Goal: Task Accomplishment & Management: Use online tool/utility

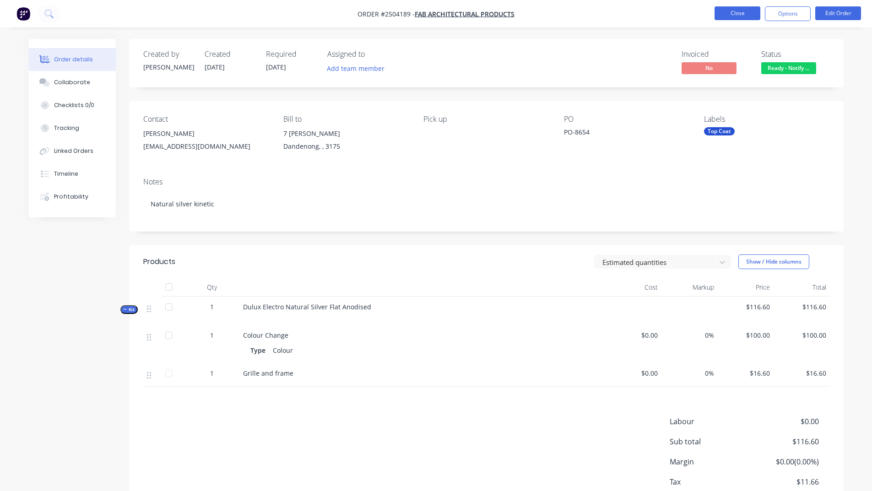
click at [726, 14] on button "Close" at bounding box center [737, 13] width 46 height 14
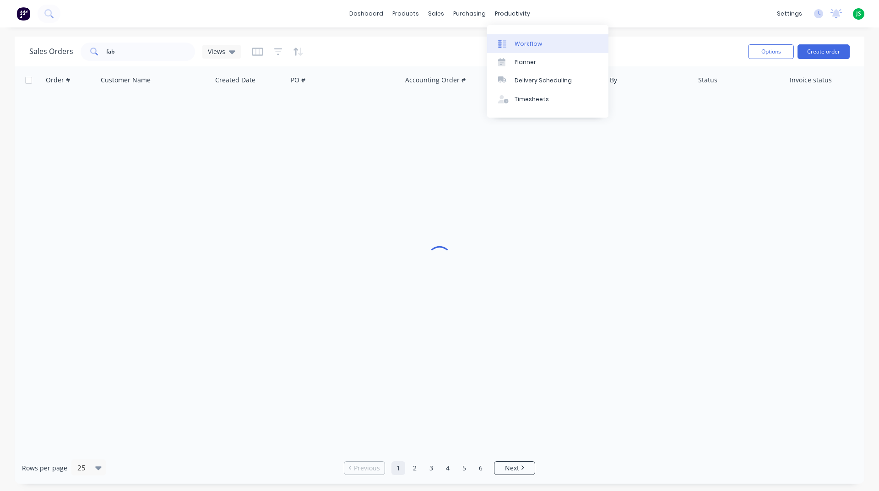
click at [532, 42] on div "Workflow" at bounding box center [527, 44] width 27 height 8
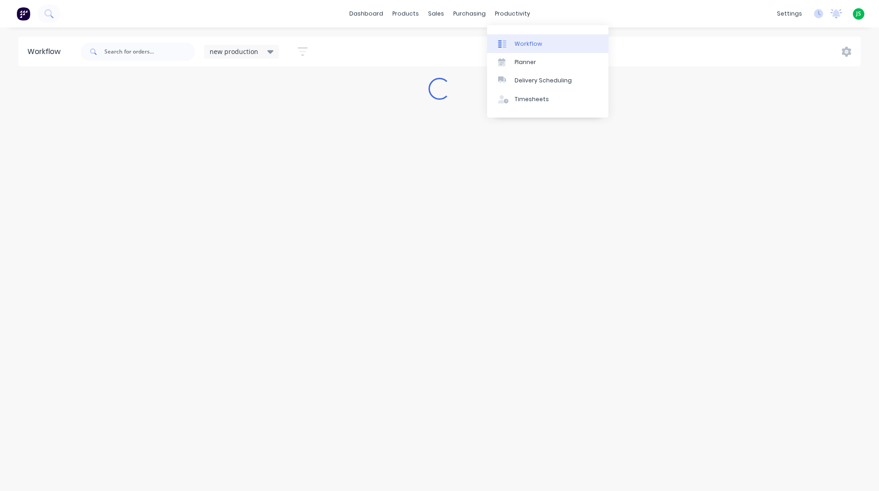
click at [524, 46] on div "Workflow" at bounding box center [527, 44] width 27 height 8
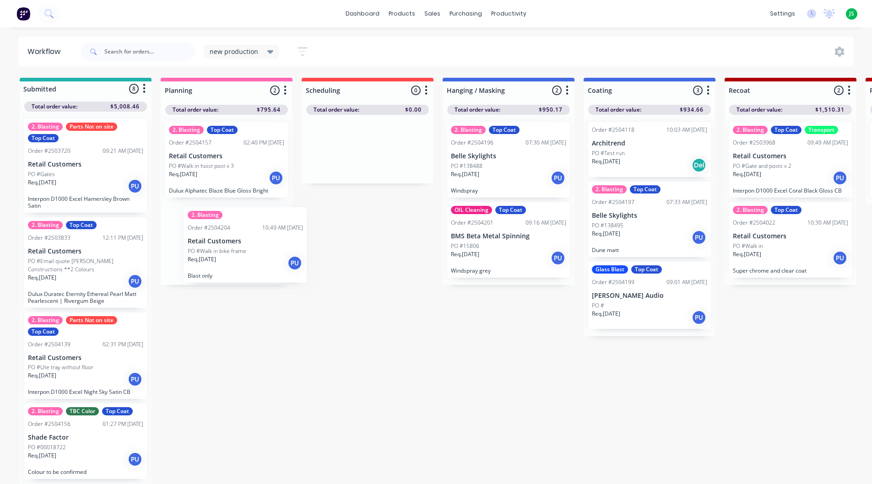
drag, startPoint x: 225, startPoint y: 251, endPoint x: 244, endPoint y: 256, distance: 19.9
click at [245, 256] on div "2. Blasting Top Coat Order #2504157 02:40 PM [DATE] Retail Customers PO #Walk i…" at bounding box center [227, 200] width 132 height 170
click at [87, 268] on p "PO #Email quote [PERSON_NAME] Constructions **2 Colours" at bounding box center [85, 265] width 115 height 16
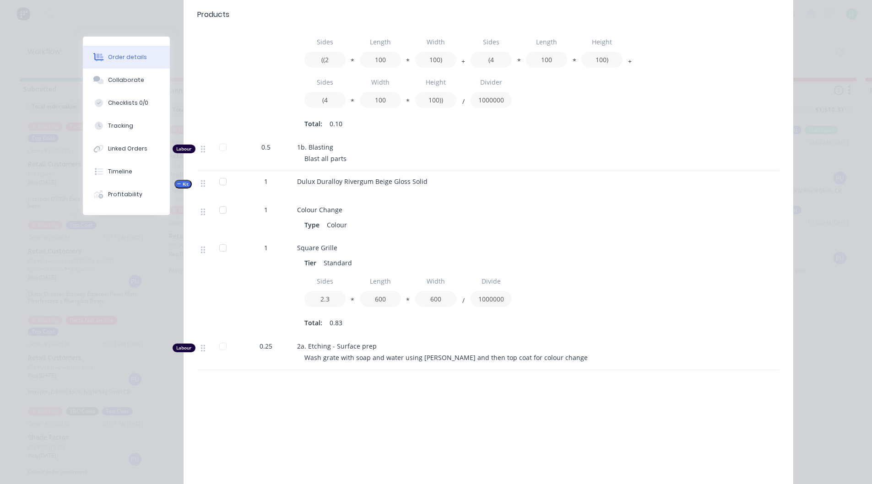
scroll to position [412, 0]
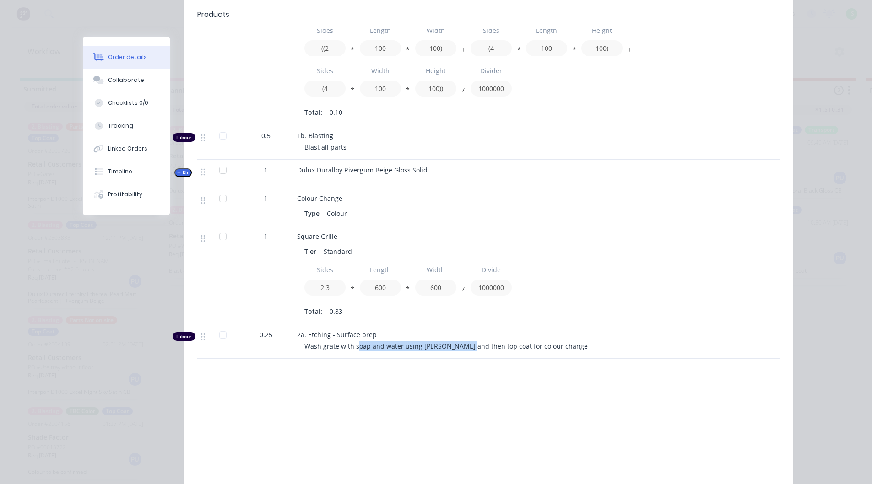
drag, startPoint x: 354, startPoint y: 318, endPoint x: 462, endPoint y: 319, distance: 108.0
click at [462, 342] on span "Wash grate with soap and water using [PERSON_NAME] and then top coat for colour…" at bounding box center [445, 346] width 283 height 9
drag, startPoint x: 296, startPoint y: 319, endPoint x: 498, endPoint y: 330, distance: 202.5
click at [498, 330] on div "2a. Etching - Surface prep Wash grate with soap and water using [PERSON_NAME] a…" at bounding box center [476, 341] width 366 height 34
click at [315, 388] on div "Labour $158.75 Sub total $452.37 Margin $0.00 ( 0.00 %) Tax $45.24 Total $497.61" at bounding box center [488, 441] width 582 height 106
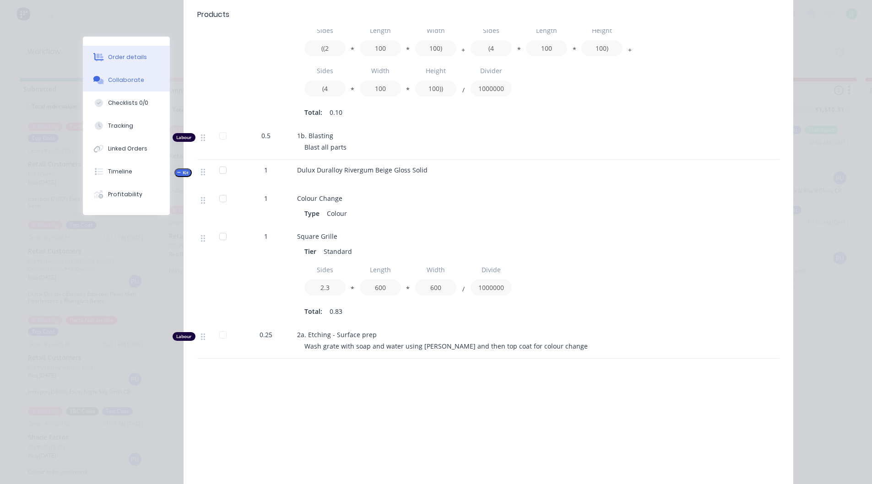
click at [132, 76] on div "Collaborate" at bounding box center [126, 80] width 36 height 8
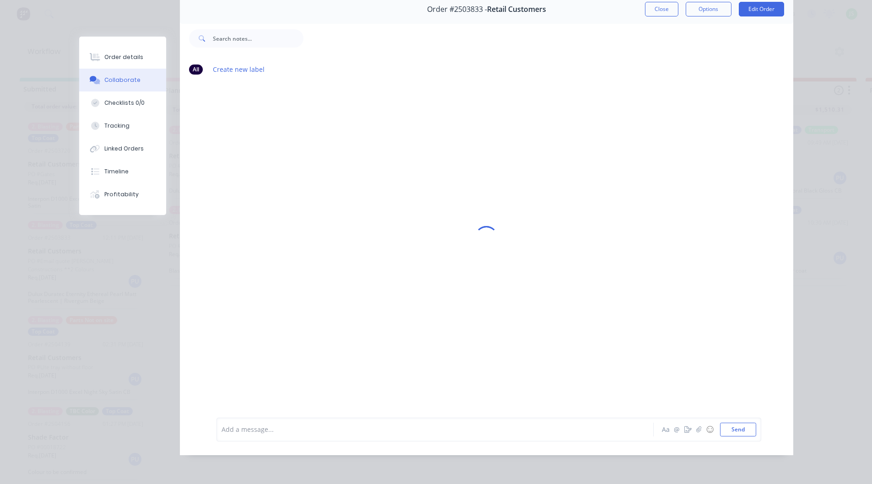
scroll to position [0, 0]
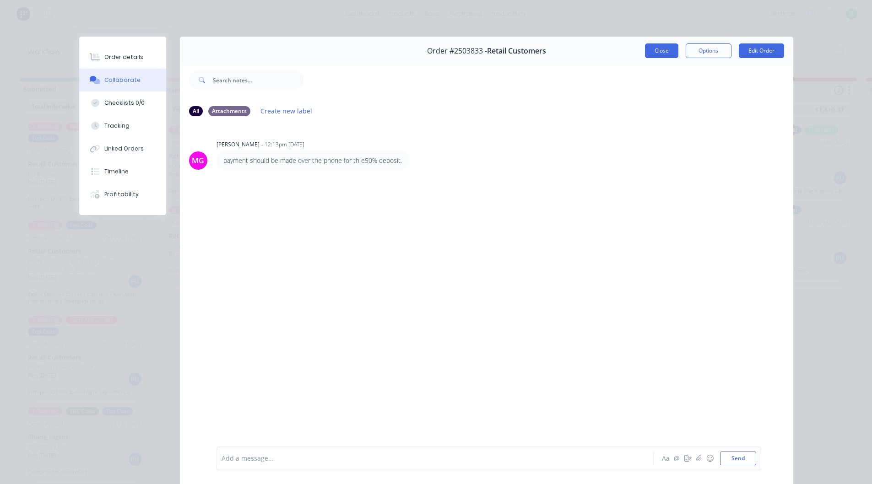
click at [656, 49] on button "Close" at bounding box center [661, 50] width 33 height 15
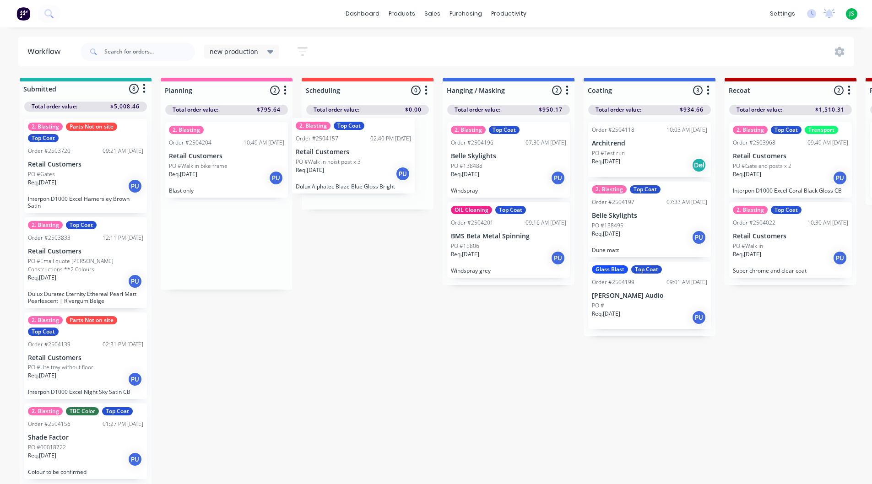
drag, startPoint x: 219, startPoint y: 168, endPoint x: 348, endPoint y: 163, distance: 129.1
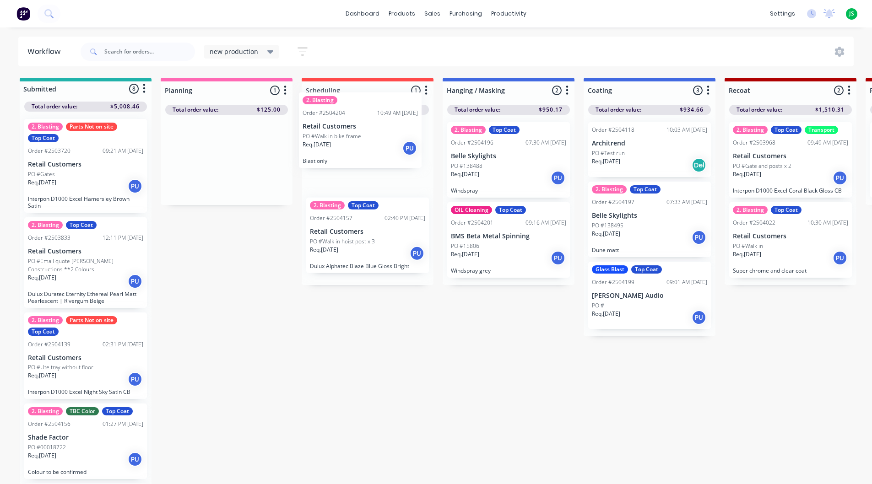
drag, startPoint x: 209, startPoint y: 173, endPoint x: 345, endPoint y: 144, distance: 139.1
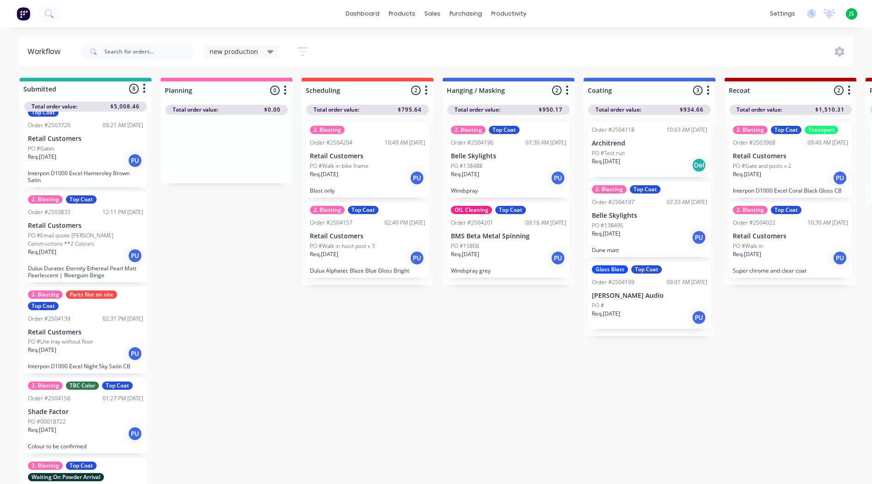
scroll to position [46, 0]
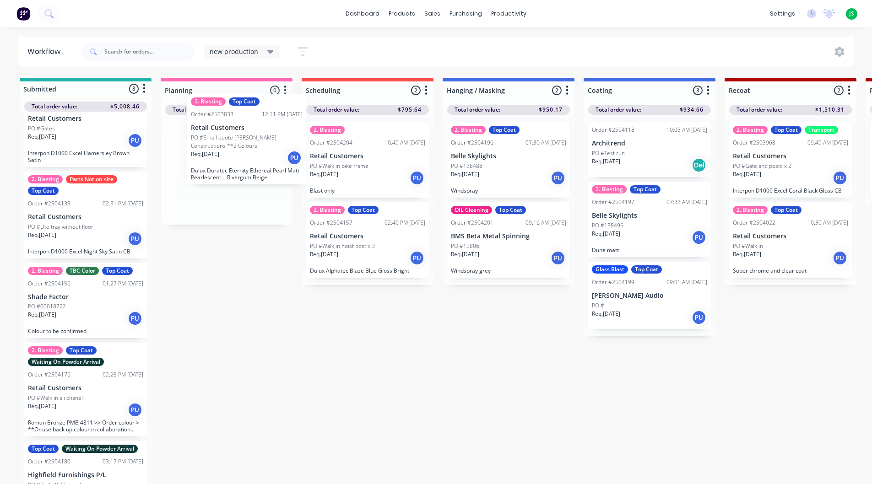
drag, startPoint x: 76, startPoint y: 234, endPoint x: 231, endPoint y: 168, distance: 168.3
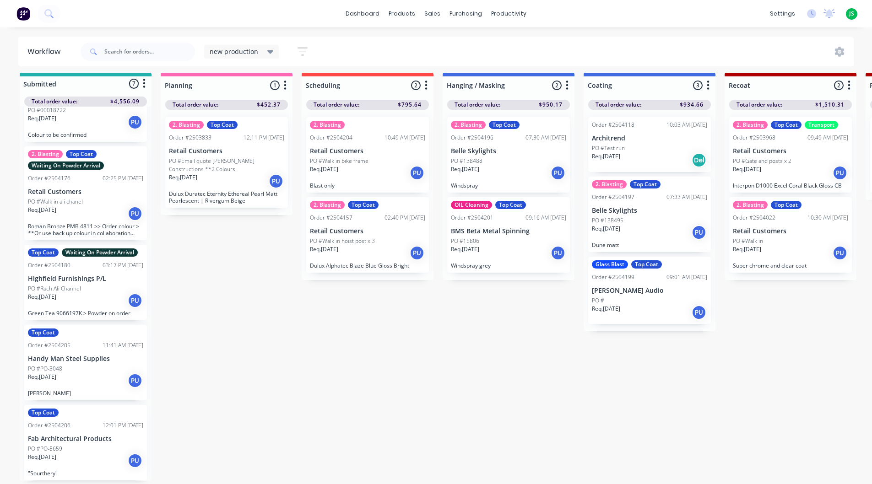
scroll to position [12, 0]
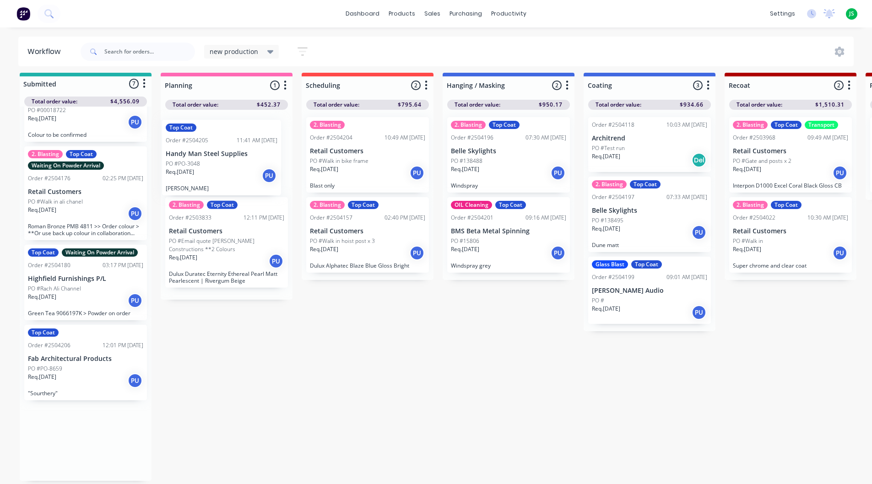
drag, startPoint x: 72, startPoint y: 367, endPoint x: 214, endPoint y: 160, distance: 250.2
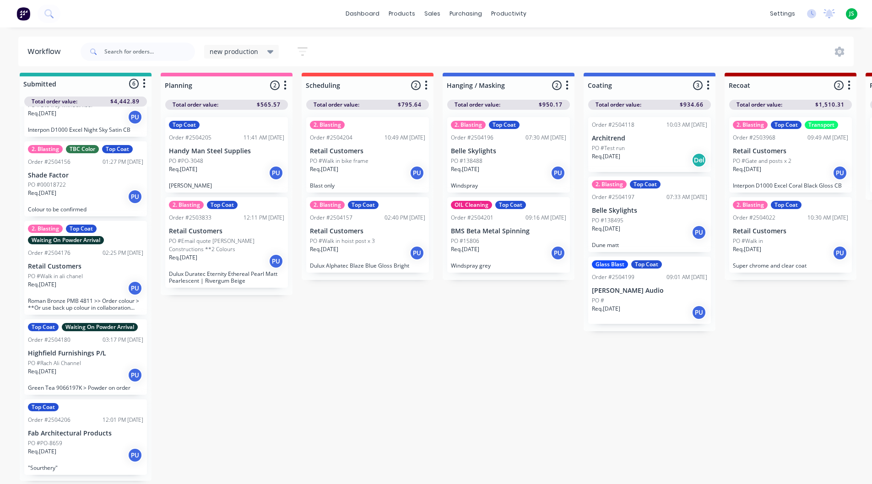
scroll to position [157, 0]
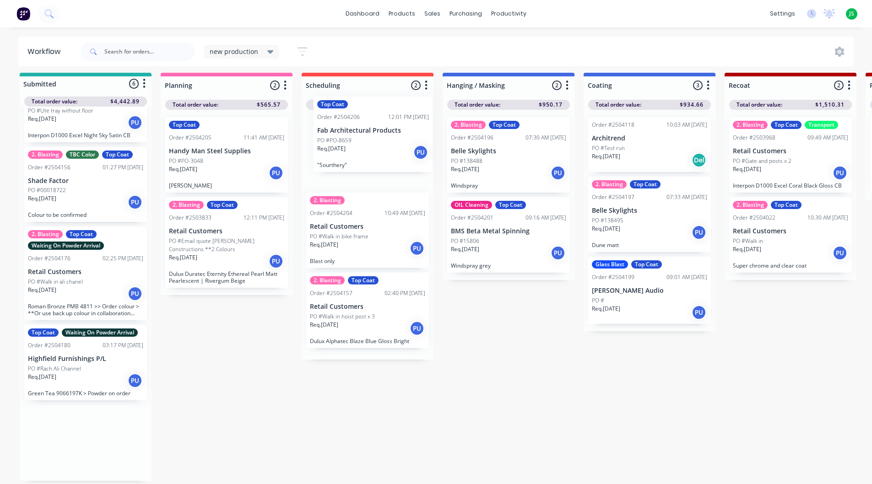
drag, startPoint x: 59, startPoint y: 445, endPoint x: 352, endPoint y: 144, distance: 420.1
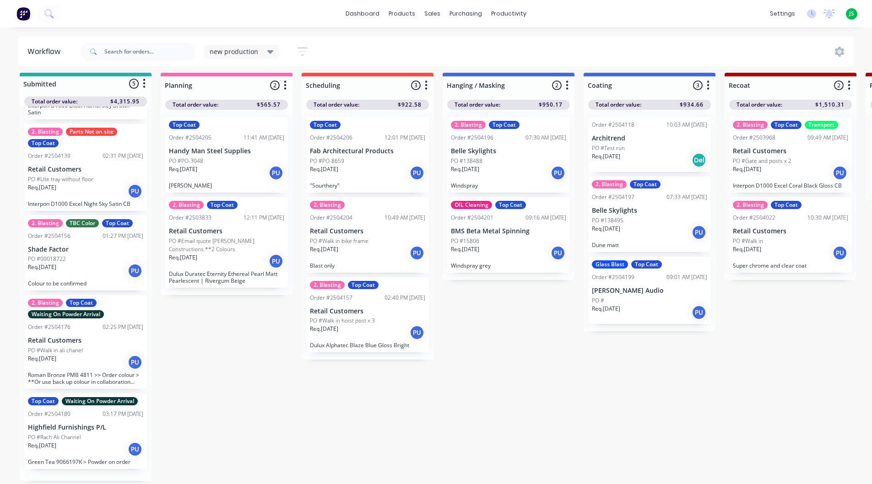
scroll to position [77, 0]
